Goal: Information Seeking & Learning: Learn about a topic

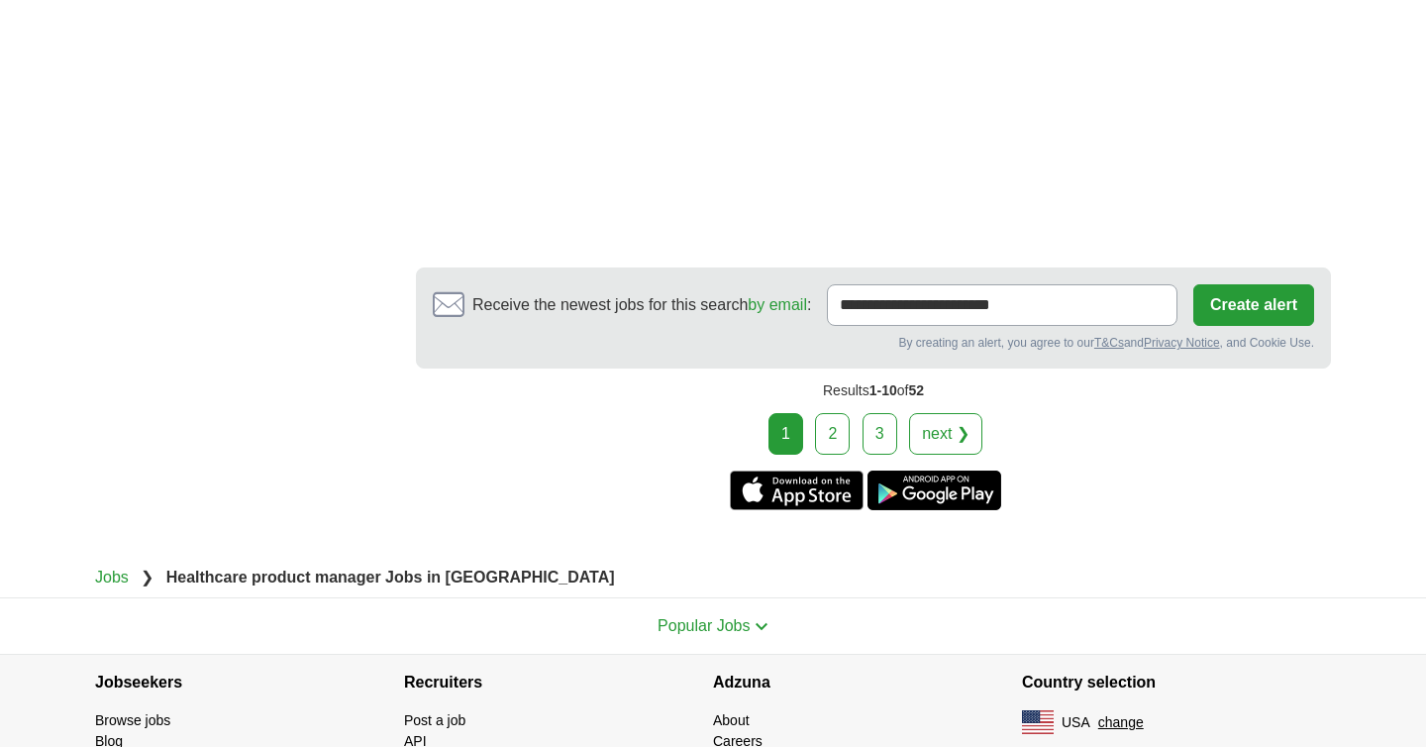
scroll to position [3597, 0]
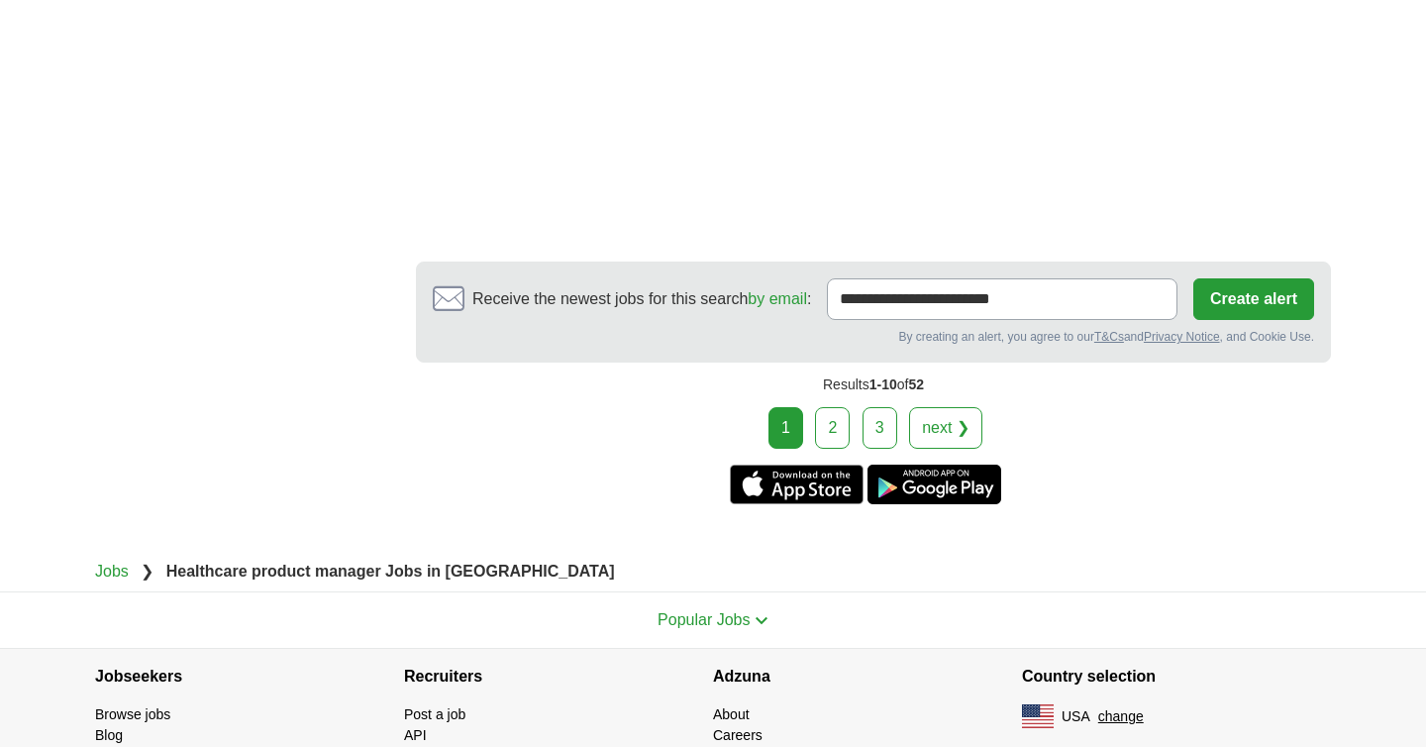
click at [829, 433] on link "2" at bounding box center [832, 428] width 35 height 42
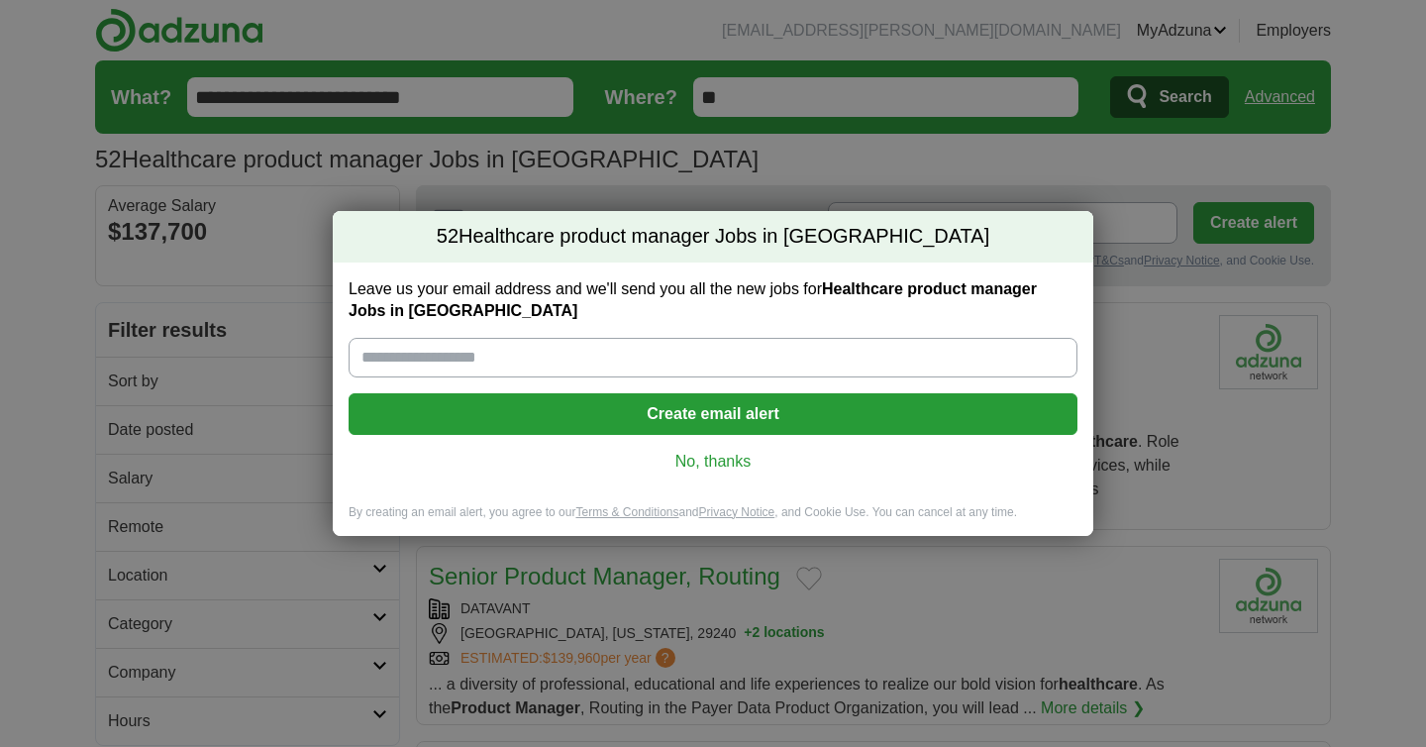
click at [707, 468] on link "No, thanks" at bounding box center [712, 462] width 697 height 22
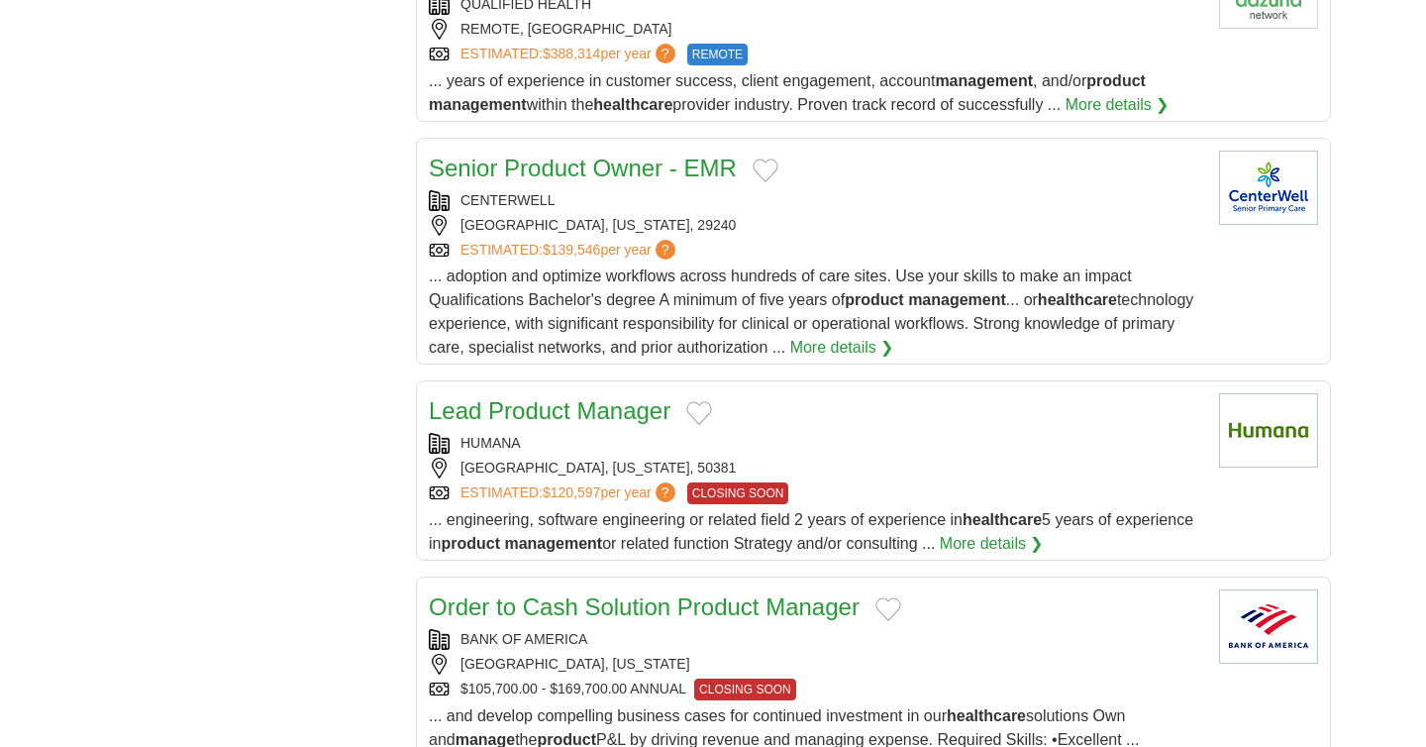
scroll to position [1833, 0]
